Goal: Information Seeking & Learning: Compare options

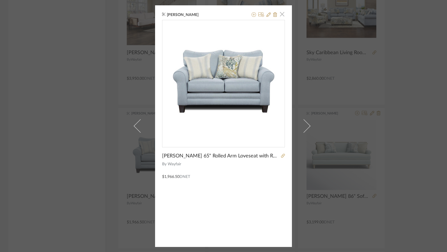
drag, startPoint x: 279, startPoint y: 13, endPoint x: 395, endPoint y: 77, distance: 132.5
click at [280, 13] on span "button" at bounding box center [281, 14] width 11 height 11
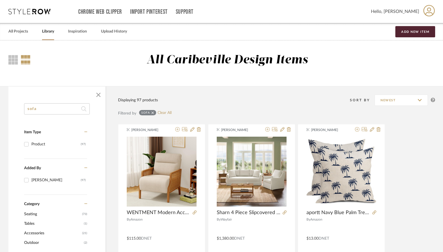
drag, startPoint x: 57, startPoint y: 107, endPoint x: 5, endPoint y: 107, distance: 51.8
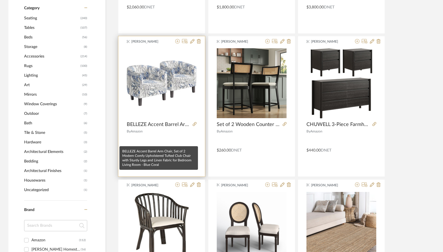
scroll to position [224, 0]
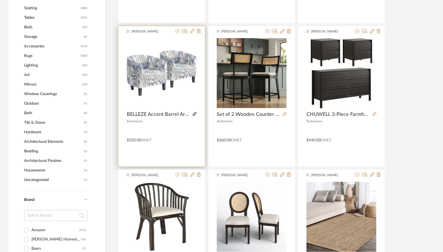
click at [195, 114] on icon at bounding box center [195, 114] width 4 height 4
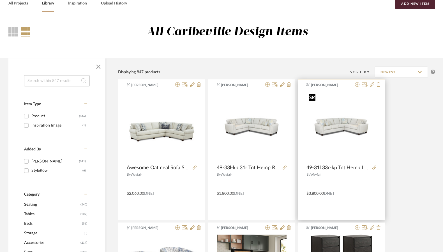
scroll to position [0, 0]
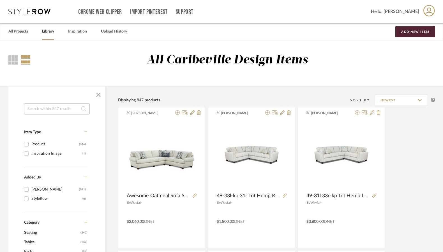
click at [32, 109] on input at bounding box center [57, 108] width 66 height 11
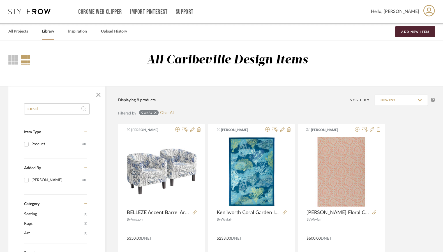
type input "coral"
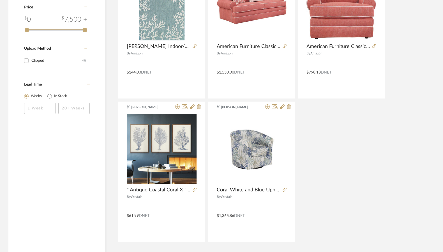
scroll to position [336, 0]
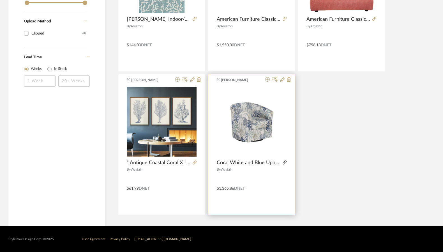
click at [286, 162] on icon at bounding box center [285, 162] width 4 height 4
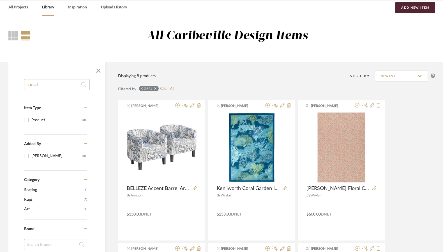
scroll to position [0, 0]
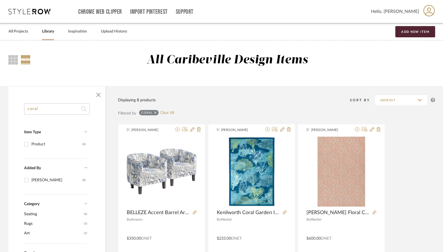
drag, startPoint x: 51, startPoint y: 110, endPoint x: 13, endPoint y: 107, distance: 38.5
type input "chair"
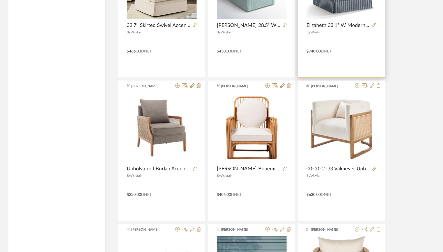
scroll to position [1485, 0]
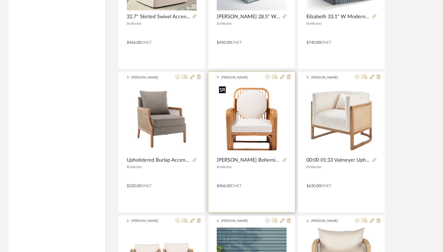
click at [274, 132] on img "0" at bounding box center [252, 119] width 70 height 70
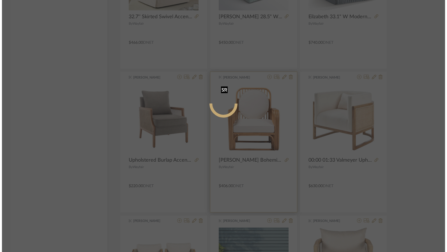
scroll to position [0, 0]
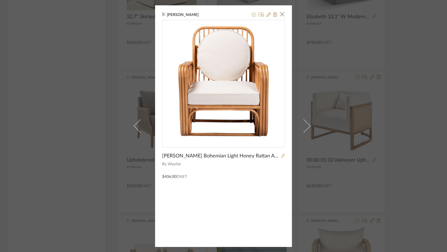
click at [281, 156] on icon at bounding box center [283, 156] width 4 height 4
click at [280, 14] on span "button" at bounding box center [281, 14] width 11 height 11
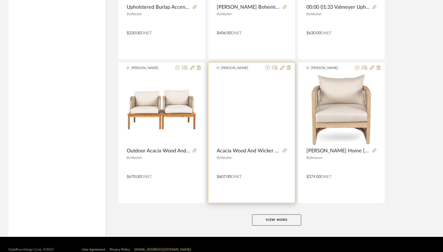
scroll to position [1649, 0]
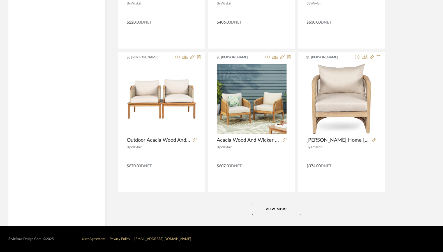
click at [292, 212] on button "View More" at bounding box center [276, 208] width 49 height 11
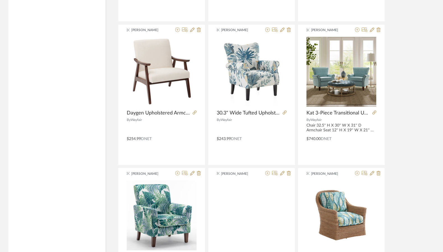
scroll to position [2826, 0]
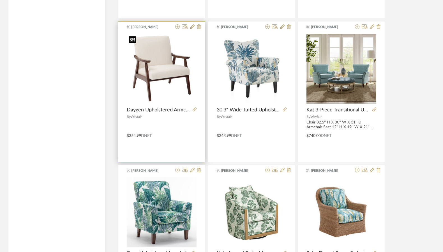
click at [152, 85] on div at bounding box center [162, 69] width 70 height 70
click at [193, 110] on icon at bounding box center [195, 109] width 4 height 4
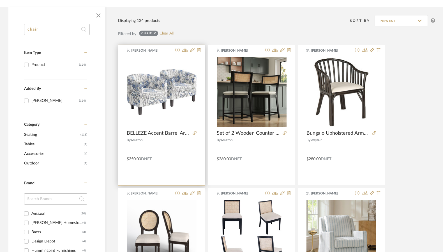
scroll to position [0, 0]
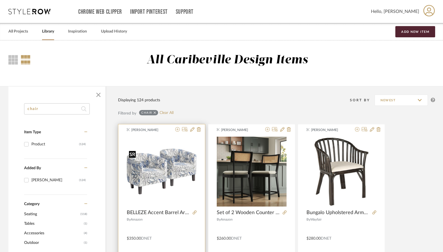
click at [143, 173] on img "0" at bounding box center [162, 171] width 70 height 46
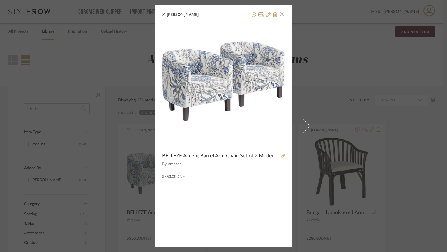
click at [283, 11] on span "button" at bounding box center [281, 14] width 11 height 11
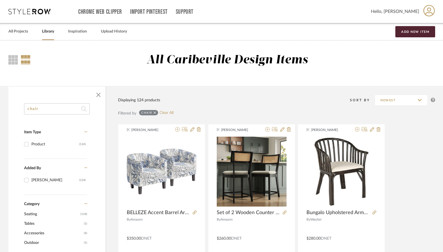
drag, startPoint x: 66, startPoint y: 108, endPoint x: -10, endPoint y: 106, distance: 76.0
click at [0, 106] on html "Chrome Web Clipper Import Pinterest Support All Projects Library Inspiration Up…" at bounding box center [221, 126] width 443 height 252
type input "rug"
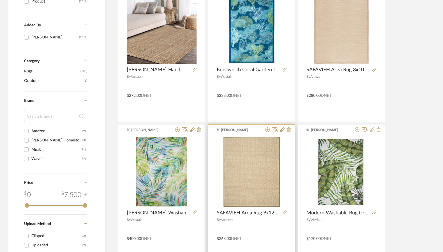
scroll to position [140, 0]
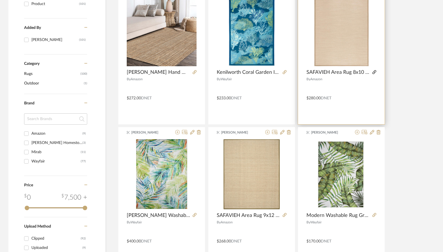
click at [373, 72] on icon at bounding box center [374, 72] width 4 height 4
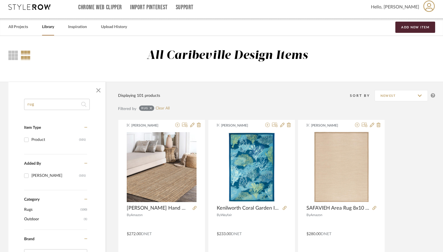
scroll to position [0, 0]
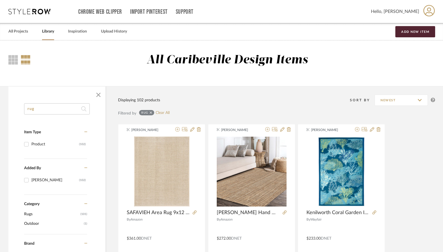
drag, startPoint x: 47, startPoint y: 105, endPoint x: 10, endPoint y: 108, distance: 36.9
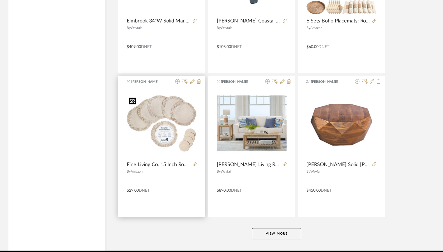
scroll to position [1649, 0]
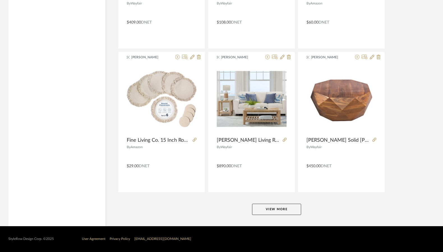
click at [262, 205] on button "View More" at bounding box center [276, 208] width 49 height 11
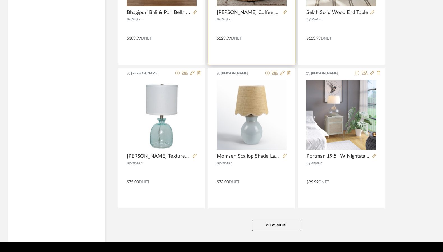
scroll to position [3369, 0]
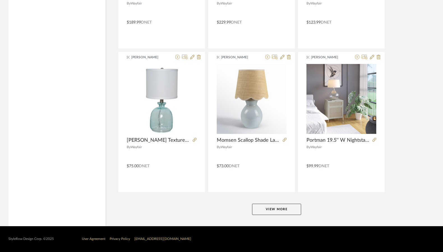
click at [270, 210] on button "View More" at bounding box center [276, 208] width 49 height 11
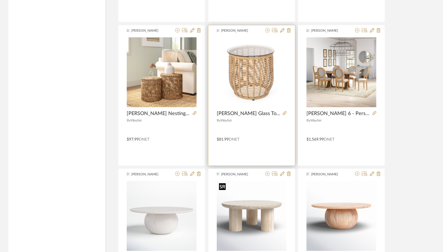
scroll to position [3627, 0]
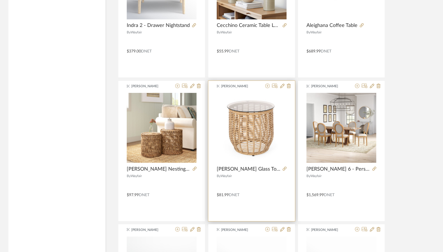
click at [282, 169] on div at bounding box center [283, 169] width 6 height 6
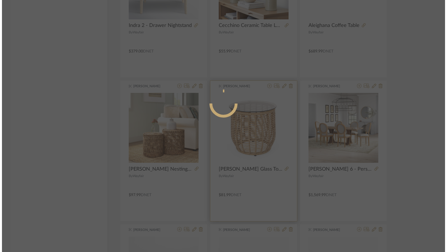
scroll to position [0, 0]
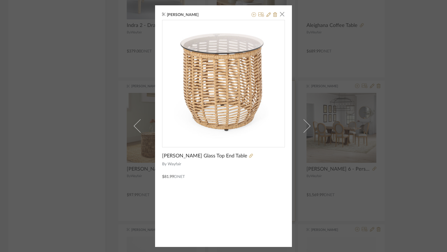
click at [283, 169] on mat-dialog-content "Brianne Leiva × Kemmer Glass Top End Table By Wayfair $81.99 DNET" at bounding box center [223, 125] width 137 height 241
click at [249, 156] on icon at bounding box center [251, 156] width 4 height 4
click at [282, 13] on span "button" at bounding box center [281, 14] width 11 height 11
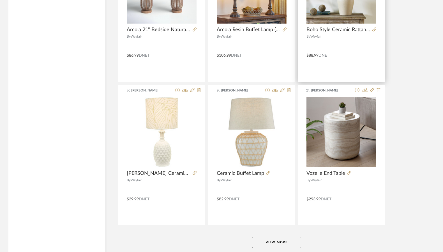
scroll to position [5089, 0]
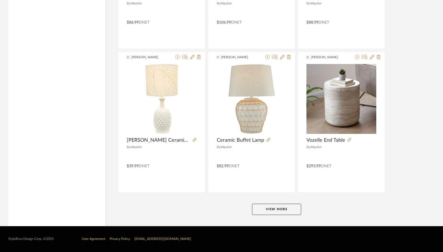
click at [276, 213] on button "View More" at bounding box center [276, 208] width 49 height 11
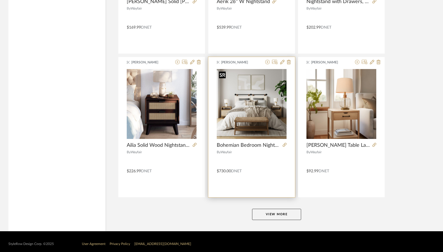
scroll to position [6810, 0]
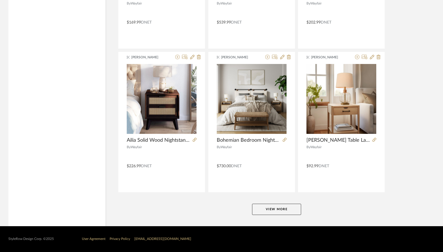
click at [295, 211] on button "View More" at bounding box center [276, 208] width 49 height 11
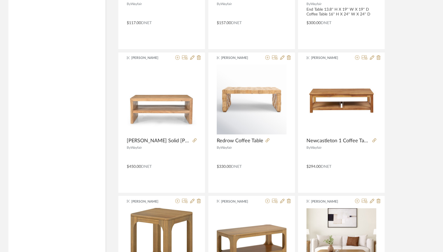
scroll to position [0, 0]
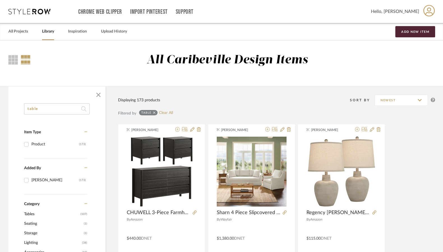
drag, startPoint x: 37, startPoint y: 108, endPoint x: 13, endPoint y: 107, distance: 23.8
type input "e"
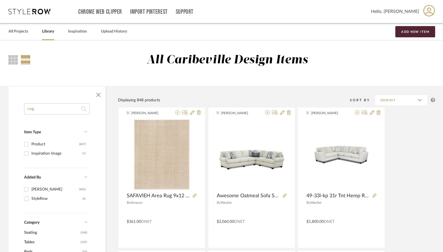
type input "rug"
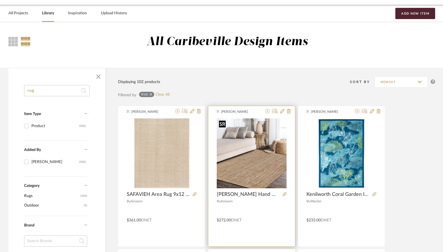
scroll to position [28, 0]
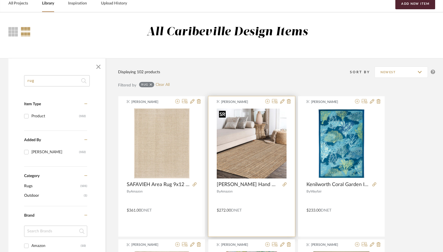
click at [265, 166] on img "0" at bounding box center [252, 143] width 70 height 70
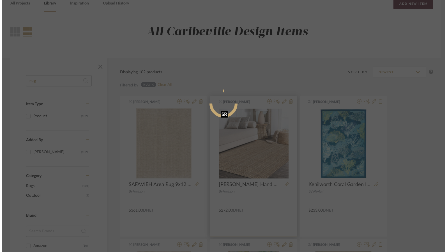
scroll to position [0, 0]
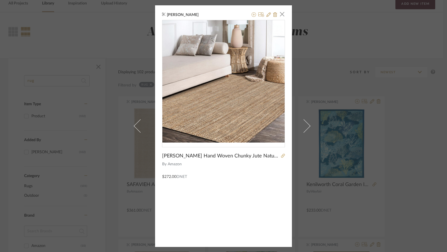
click at [283, 155] on div "Brianne Leiva × JONATHAN Y Pata Hand Woven Chunky Jute Natural Indoor Area Rug,…" at bounding box center [223, 125] width 137 height 241
click at [282, 155] on icon at bounding box center [283, 156] width 4 height 4
click at [279, 17] on span "button" at bounding box center [281, 14] width 11 height 11
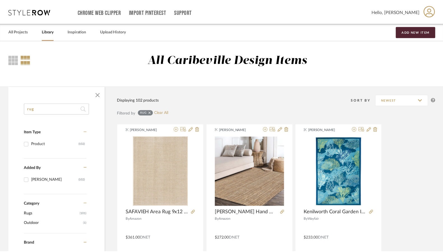
scroll to position [28, 0]
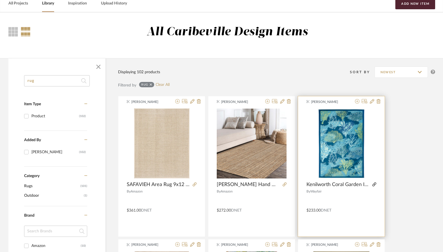
click at [374, 184] on icon at bounding box center [374, 184] width 4 height 4
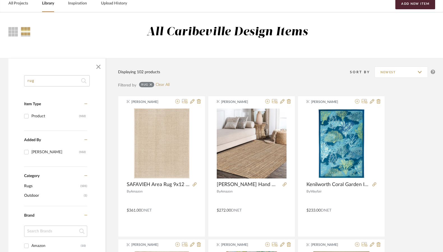
drag, startPoint x: 48, startPoint y: 82, endPoint x: 6, endPoint y: 80, distance: 42.1
type input "trumb"
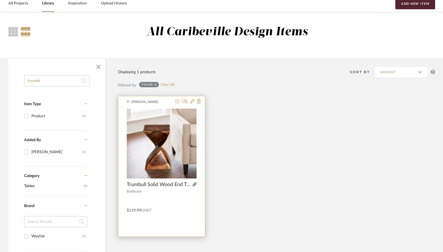
click at [195, 184] on icon at bounding box center [195, 184] width 4 height 4
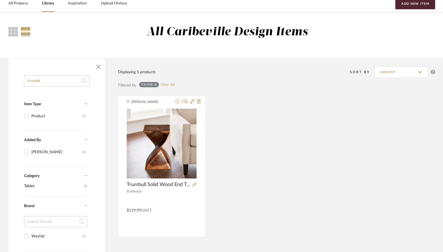
drag, startPoint x: 64, startPoint y: 84, endPoint x: -8, endPoint y: 72, distance: 73.9
click at [0, 72] on html "Chrome Web Clipper Import Pinterest Support All Projects Library Inspiration Up…" at bounding box center [221, 98] width 443 height 252
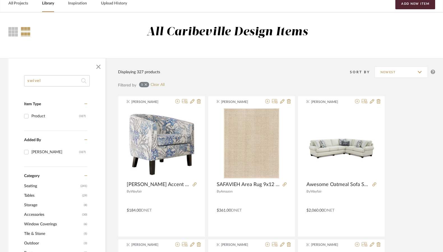
type input "swivel"
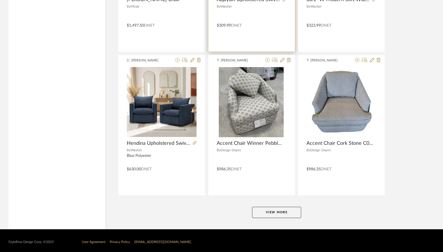
scroll to position [1649, 0]
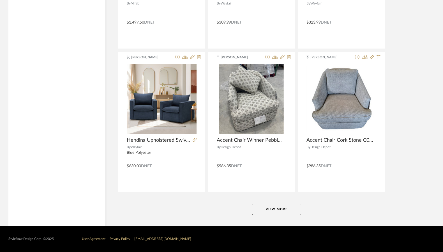
click at [293, 208] on button "View More" at bounding box center [276, 208] width 49 height 11
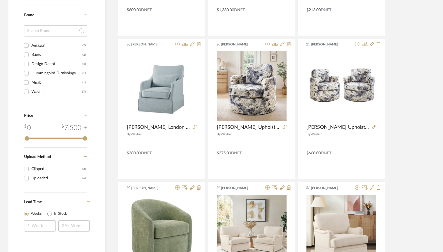
scroll to position [182, 0]
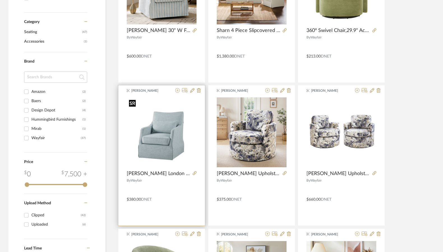
click at [179, 161] on img "0" at bounding box center [162, 132] width 70 height 70
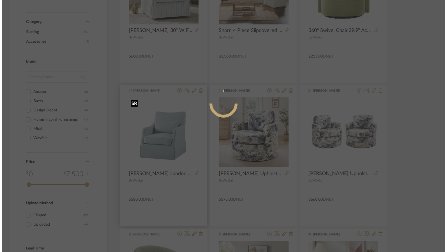
scroll to position [0, 0]
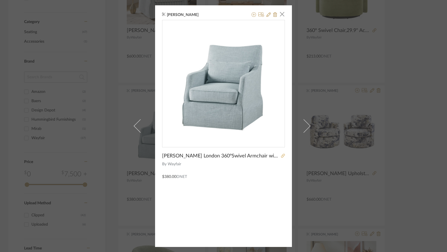
click at [279, 154] on link at bounding box center [282, 156] width 6 height 4
click at [281, 14] on span "button" at bounding box center [281, 14] width 11 height 11
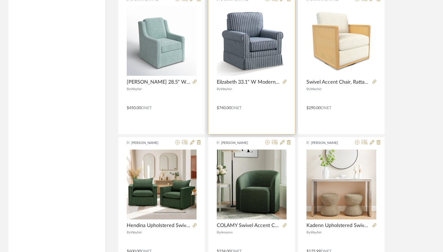
scroll to position [561, 0]
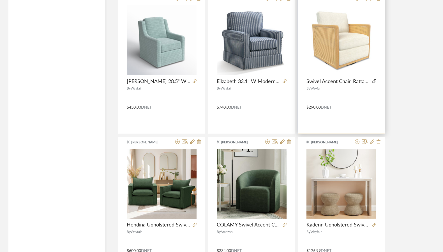
click at [373, 80] on icon at bounding box center [374, 81] width 4 height 4
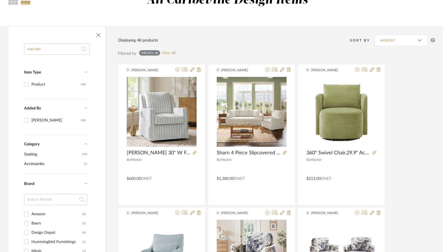
scroll to position [0, 0]
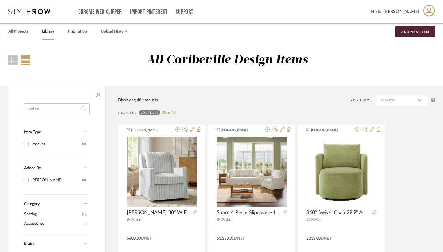
drag, startPoint x: 47, startPoint y: 111, endPoint x: 26, endPoint y: 109, distance: 21.1
click at [26, 109] on input "swivel" at bounding box center [57, 108] width 66 height 11
type input "sofa"
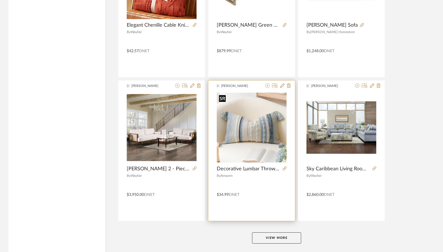
scroll to position [1649, 0]
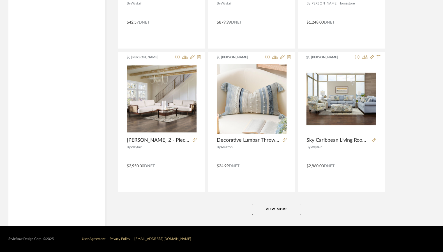
click at [275, 209] on button "View More" at bounding box center [276, 208] width 49 height 11
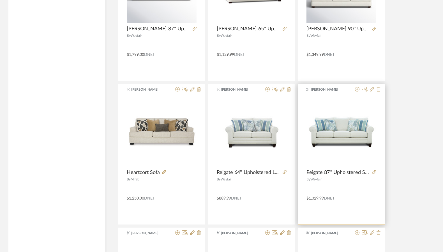
scroll to position [2775, 0]
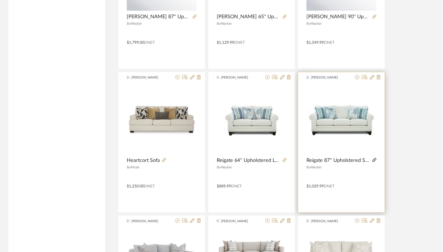
click at [374, 159] on icon at bounding box center [374, 160] width 4 height 4
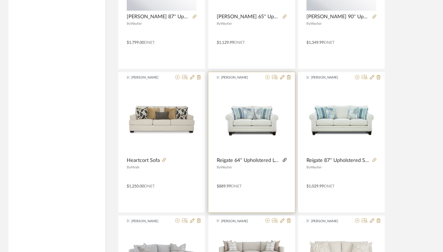
click at [283, 161] on icon at bounding box center [285, 160] width 4 height 4
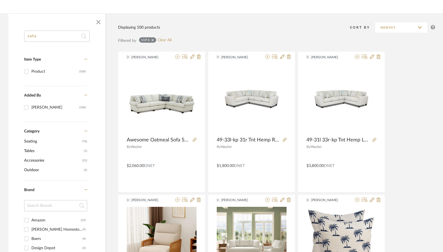
scroll to position [0, 0]
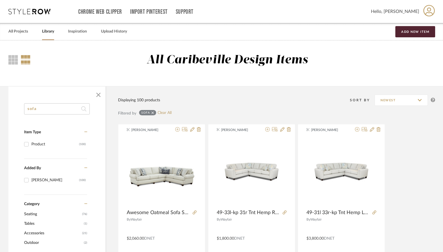
drag, startPoint x: 41, startPoint y: 108, endPoint x: 14, endPoint y: 110, distance: 26.7
type input "rug"
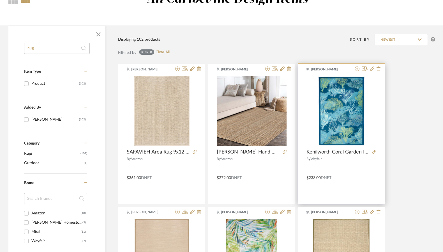
scroll to position [84, 0]
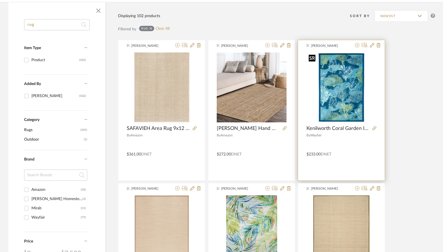
click at [331, 91] on div at bounding box center [341, 87] width 70 height 70
click at [374, 127] on icon at bounding box center [374, 128] width 4 height 4
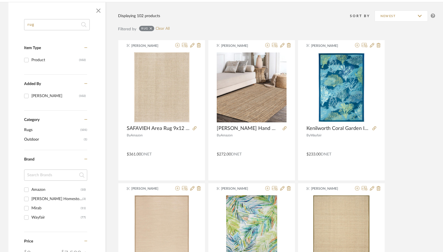
drag, startPoint x: 47, startPoint y: 28, endPoint x: 14, endPoint y: 26, distance: 32.8
click at [15, 26] on div "rug Item Type Product (102) Added By Brianne Leiva (102) Category Rugs (101) Ou…" at bounding box center [56, 195] width 97 height 352
type input "swivel"
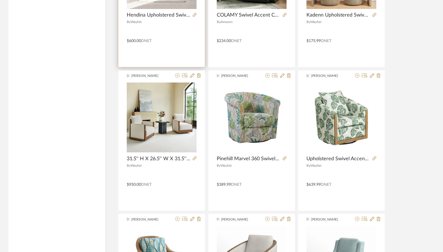
scroll to position [841, 0]
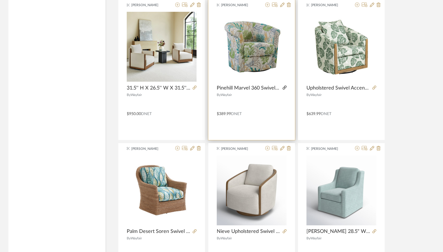
click at [285, 88] on icon at bounding box center [285, 87] width 4 height 4
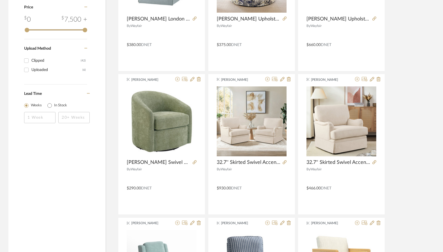
scroll to position [0, 0]
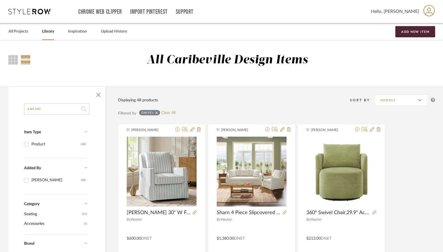
drag, startPoint x: 54, startPoint y: 108, endPoint x: 17, endPoint y: 114, distance: 36.5
type input "sofa"
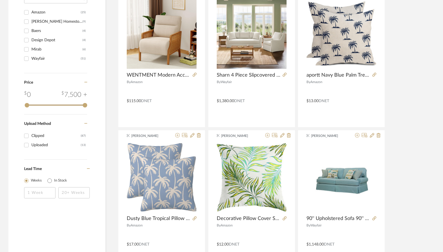
scroll to position [420, 0]
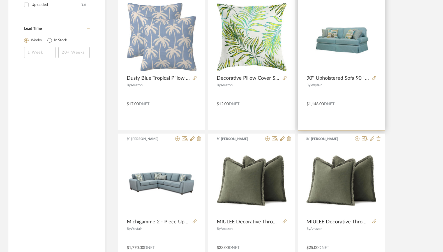
click at [372, 78] on div at bounding box center [373, 78] width 6 height 6
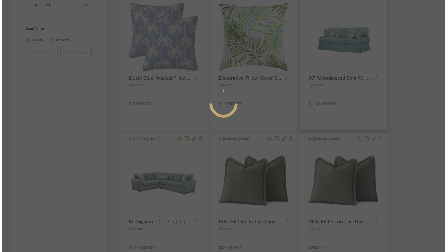
scroll to position [0, 0]
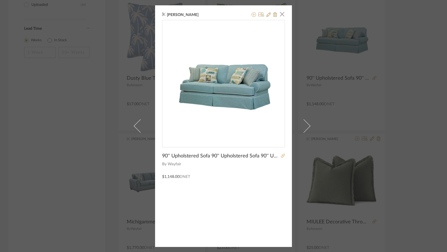
click at [281, 154] on icon at bounding box center [283, 156] width 4 height 4
click at [276, 12] on span "button" at bounding box center [281, 14] width 11 height 11
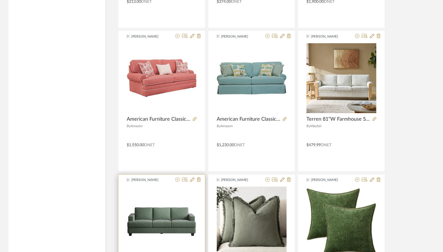
scroll to position [981, 0]
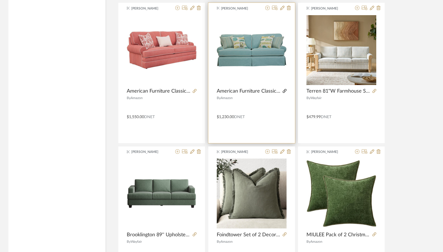
click at [283, 91] on icon at bounding box center [285, 91] width 4 height 4
click at [284, 92] on icon at bounding box center [285, 91] width 4 height 4
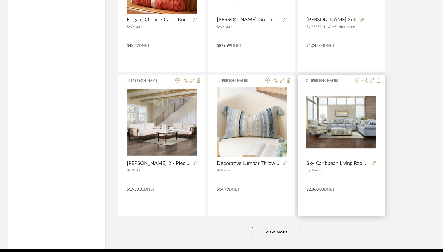
scroll to position [1649, 0]
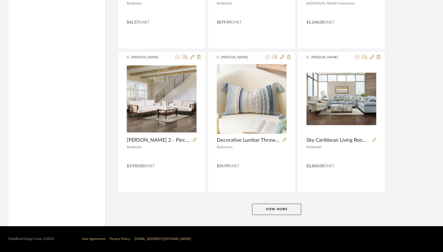
click at [287, 206] on button "View More" at bounding box center [276, 208] width 49 height 11
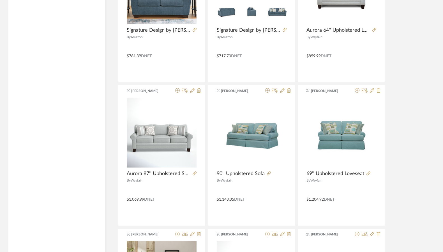
scroll to position [2103, 0]
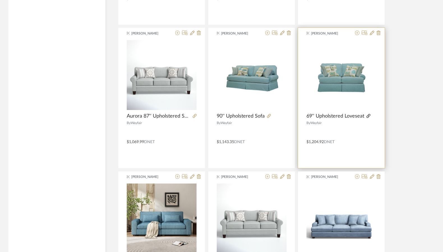
click at [368, 117] on icon at bounding box center [368, 116] width 4 height 4
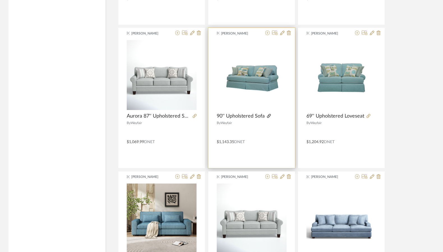
click at [268, 115] on icon at bounding box center [269, 116] width 4 height 4
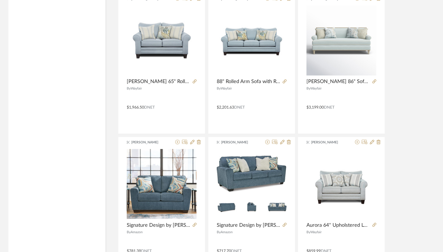
scroll to position [0, 0]
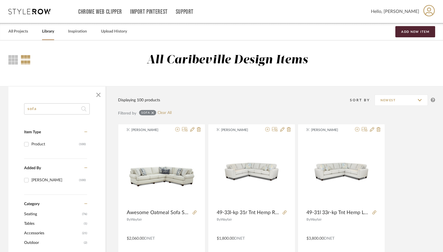
drag, startPoint x: 42, startPoint y: 112, endPoint x: 18, endPoint y: 111, distance: 23.8
type input "safavieh"
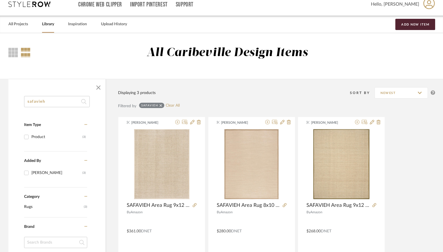
scroll to position [28, 0]
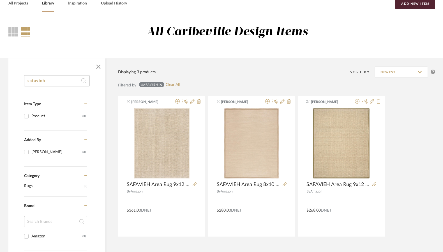
drag, startPoint x: 52, startPoint y: 83, endPoint x: -8, endPoint y: 82, distance: 59.1
click at [0, 82] on html "Chrome Web Clipper Import Pinterest Support All Projects Library Inspiration Up…" at bounding box center [221, 98] width 443 height 252
type input "claria"
